Goal: Find specific page/section: Find specific page/section

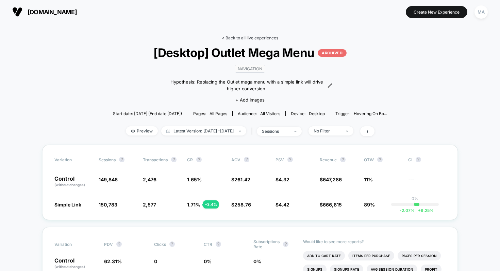
click at [239, 37] on link "< Back to all live experiences" at bounding box center [250, 37] width 56 height 5
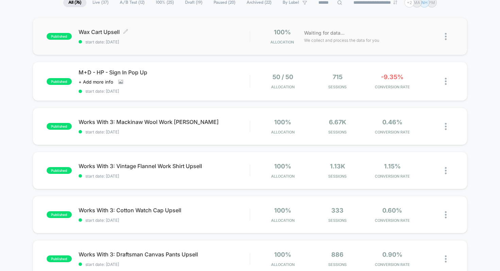
scroll to position [58, 0]
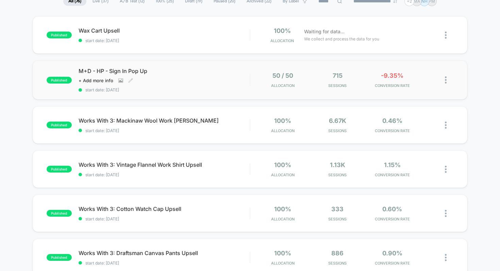
click at [187, 83] on div "M+D - HP - Sign In Pop Up Click to view images Click to edit experience details…" at bounding box center [164, 80] width 171 height 25
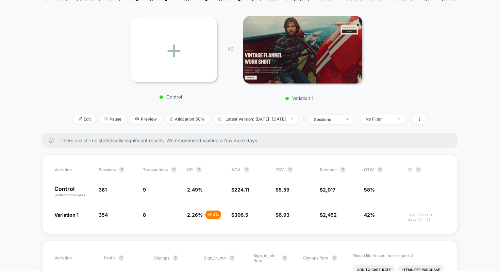
scroll to position [90, 0]
